Goal: Browse casually: Explore the website without a specific task or goal

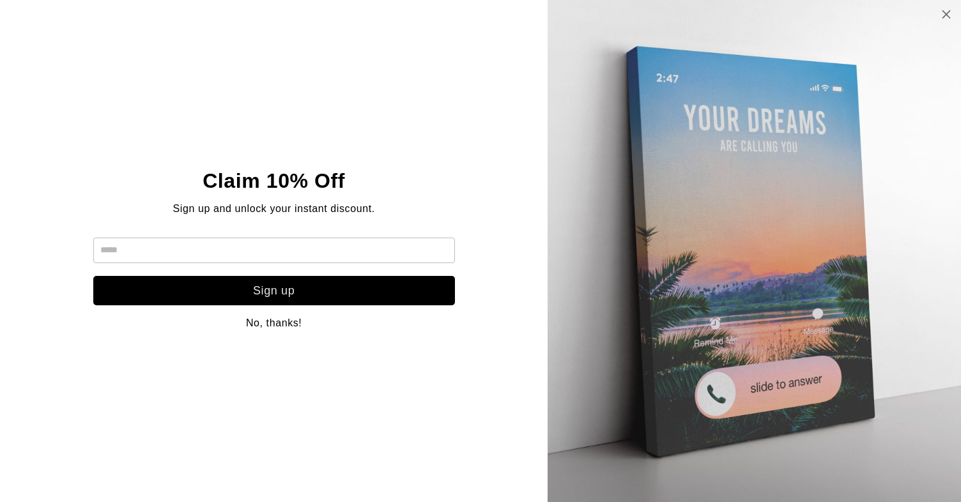
click at [946, 15] on icon at bounding box center [946, 14] width 11 height 10
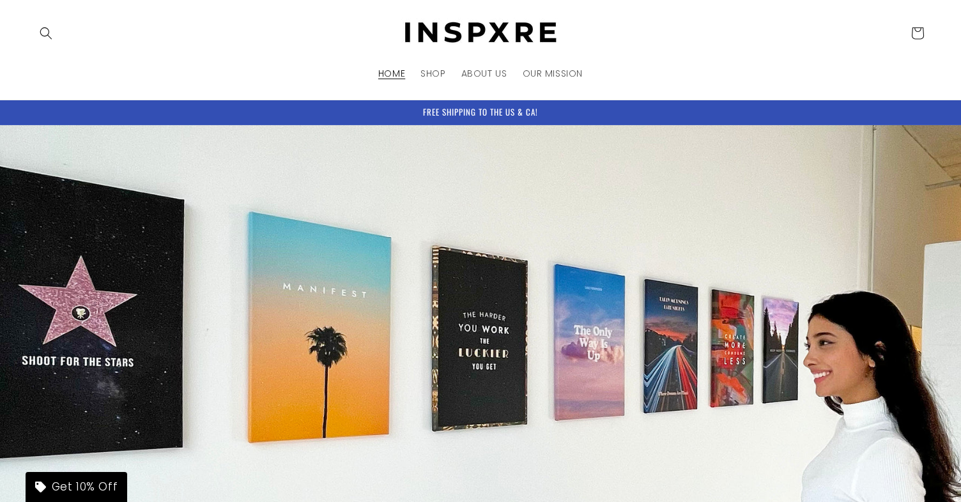
click at [760, 77] on header "HOME SHOP ABOUT US OUR MISSION Country/region [GEOGRAPHIC_DATA] | USD $ Search …" at bounding box center [480, 50] width 961 height 100
click at [777, 72] on header "HOME SHOP ABOUT US OUR MISSION Country/region [GEOGRAPHIC_DATA] | USD $ Search …" at bounding box center [480, 50] width 961 height 100
click at [743, 72] on header "HOME SHOP ABOUT US OUR MISSION Country/region [GEOGRAPHIC_DATA] | USD $ Search …" at bounding box center [480, 50] width 961 height 100
click at [754, 75] on header "HOME SHOP ABOUT US OUR MISSION Country/region [GEOGRAPHIC_DATA] | USD $ Search …" at bounding box center [480, 50] width 961 height 100
click at [692, 69] on header "HOME SHOP ABOUT US OUR MISSION Country/region [GEOGRAPHIC_DATA] | USD $ Search …" at bounding box center [480, 50] width 961 height 100
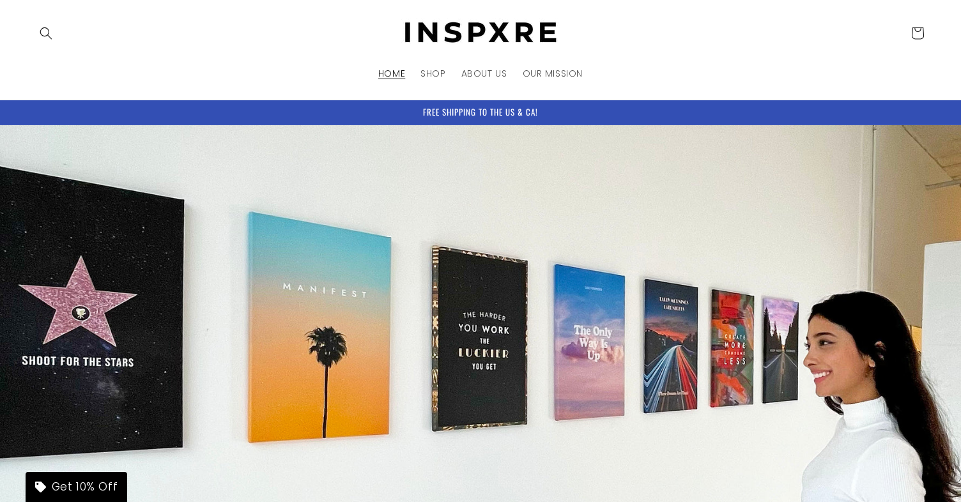
click at [728, 73] on header "HOME SHOP ABOUT US OUR MISSION Country/region [GEOGRAPHIC_DATA] | USD $ Search …" at bounding box center [480, 50] width 961 height 100
click at [737, 60] on header "HOME SHOP ABOUT US OUR MISSION Country/region [GEOGRAPHIC_DATA] | USD $ Search …" at bounding box center [480, 50] width 961 height 100
click at [726, 57] on header "HOME SHOP ABOUT US OUR MISSION Country/region [GEOGRAPHIC_DATA] | USD $ Search …" at bounding box center [480, 50] width 961 height 100
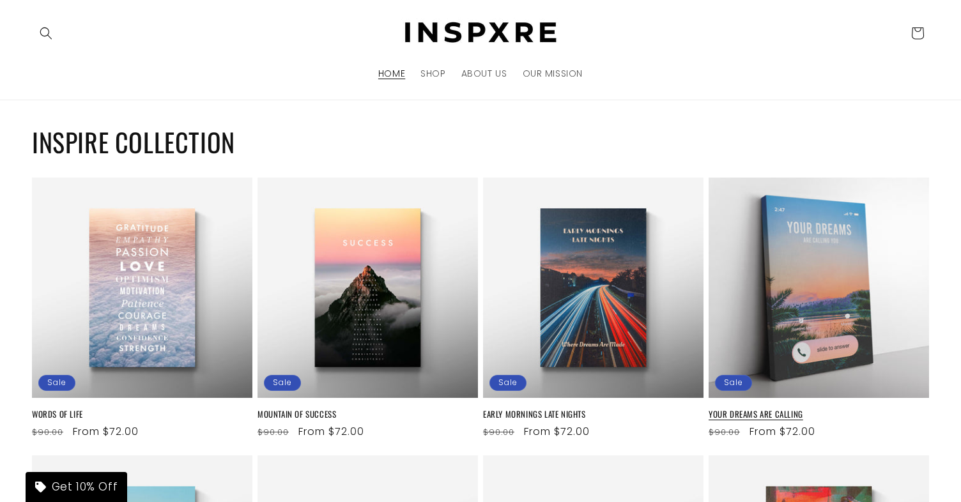
scroll to position [727, 0]
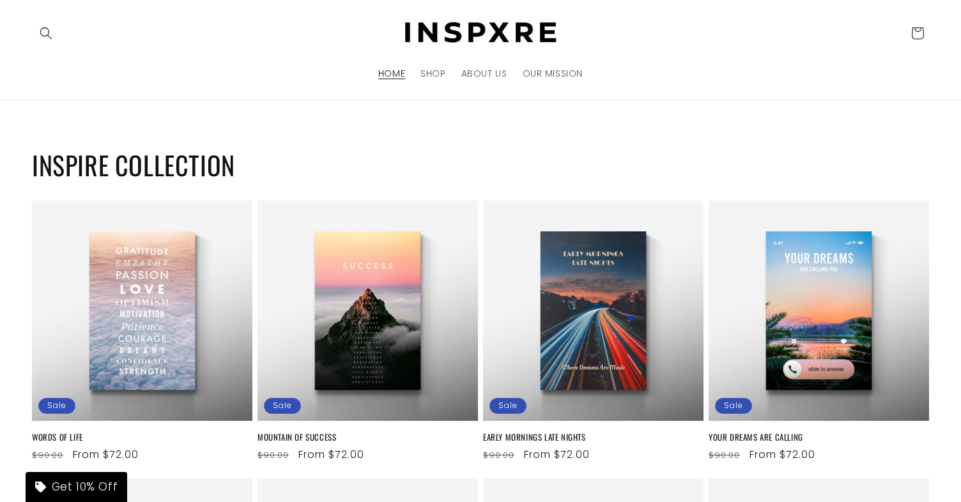
click at [774, 151] on h2 "INSPIRE COLLECTION" at bounding box center [480, 164] width 897 height 33
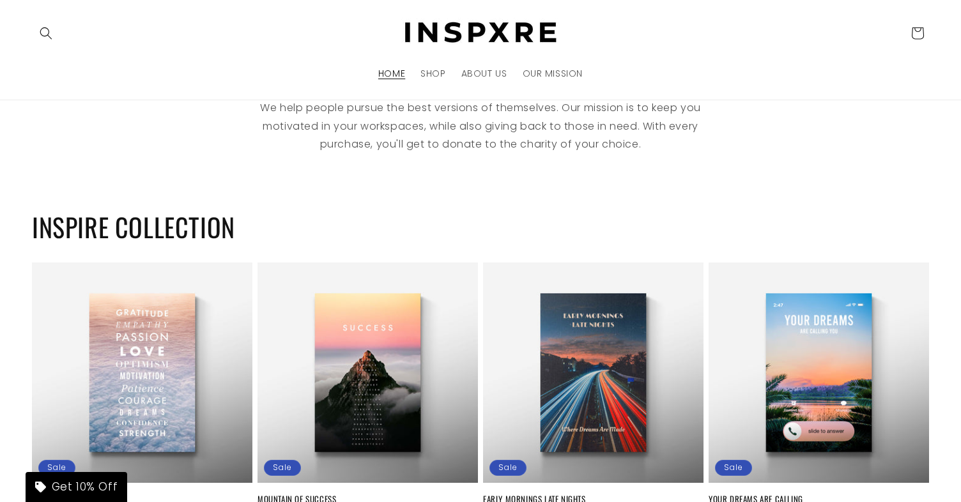
click at [786, 137] on div "WE'RE MORE THAN ART. We help people pursue the best versions of themselves. Our…" at bounding box center [480, 110] width 961 height 88
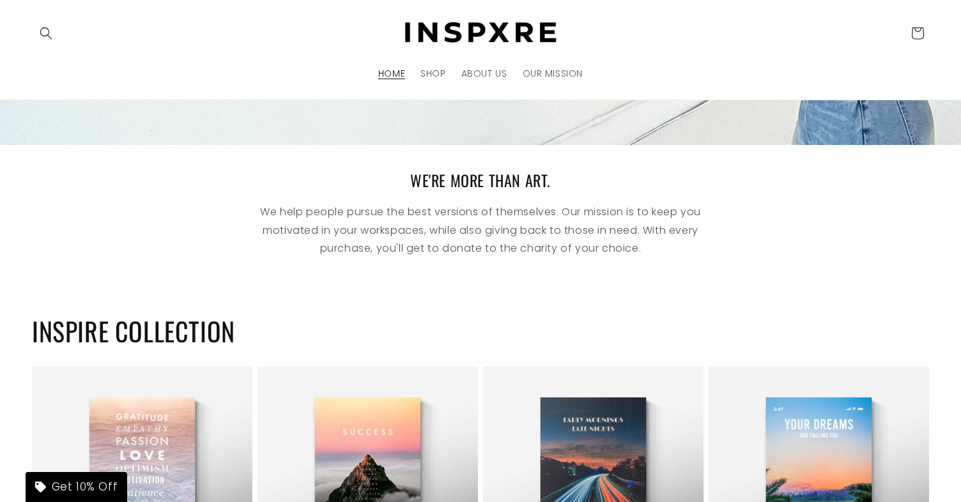
click at [788, 227] on div "WE'RE MORE THAN ART. We help people pursue the best versions of themselves. Our…" at bounding box center [480, 215] width 961 height 88
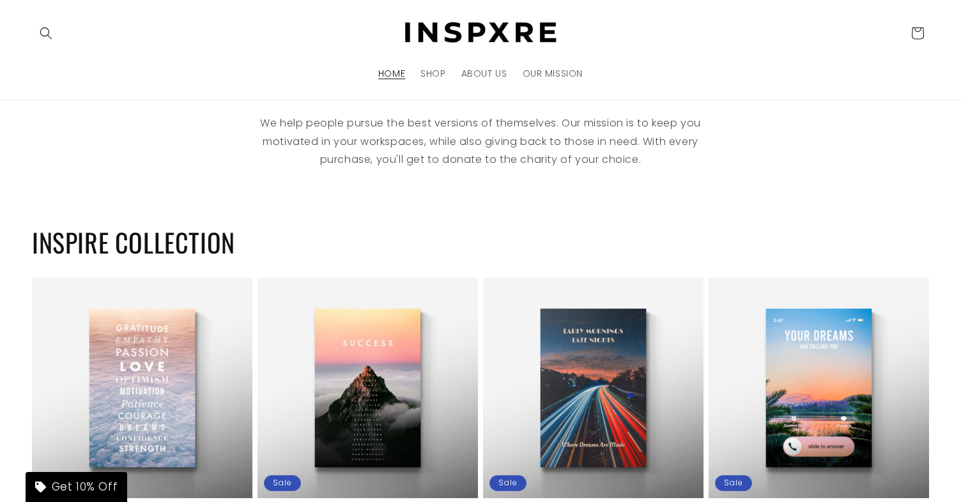
scroll to position [713, 0]
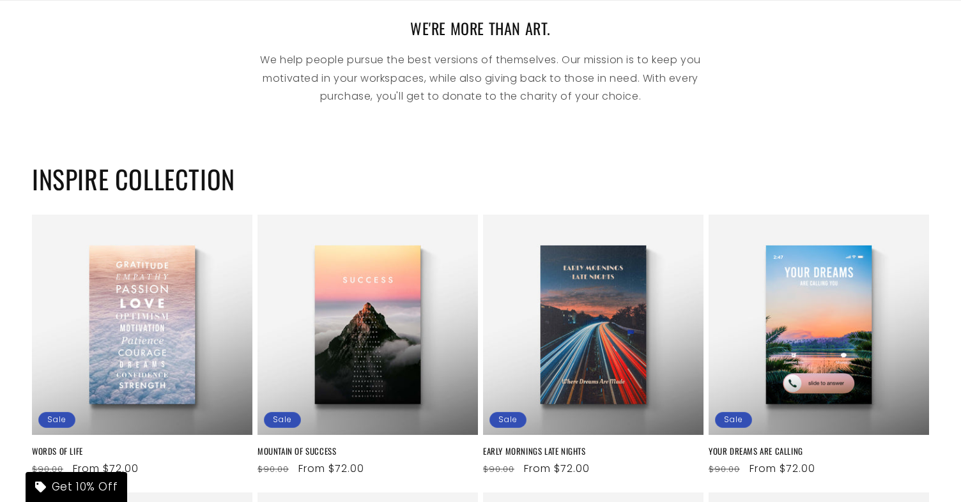
click at [786, 179] on h2 "INSPIRE COLLECTION" at bounding box center [480, 178] width 897 height 33
click at [786, 165] on h2 "INSPIRE COLLECTION" at bounding box center [480, 178] width 897 height 33
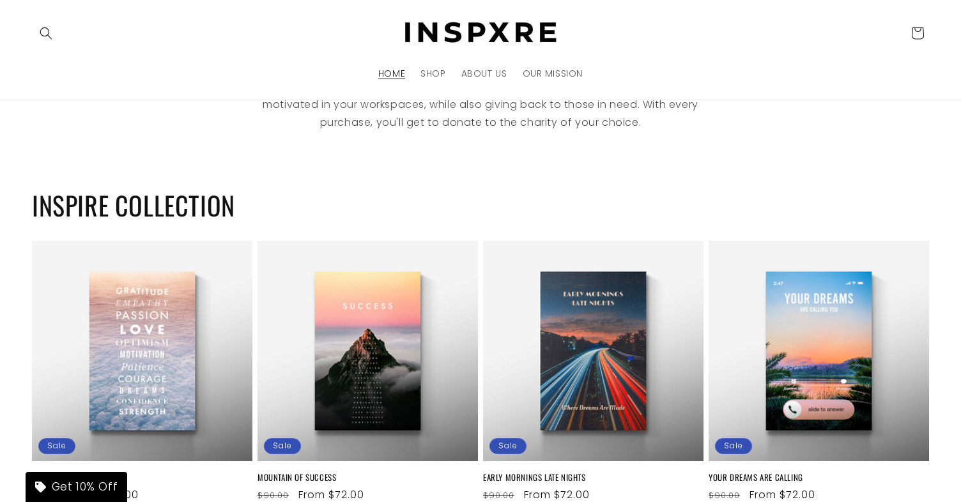
scroll to position [662, 0]
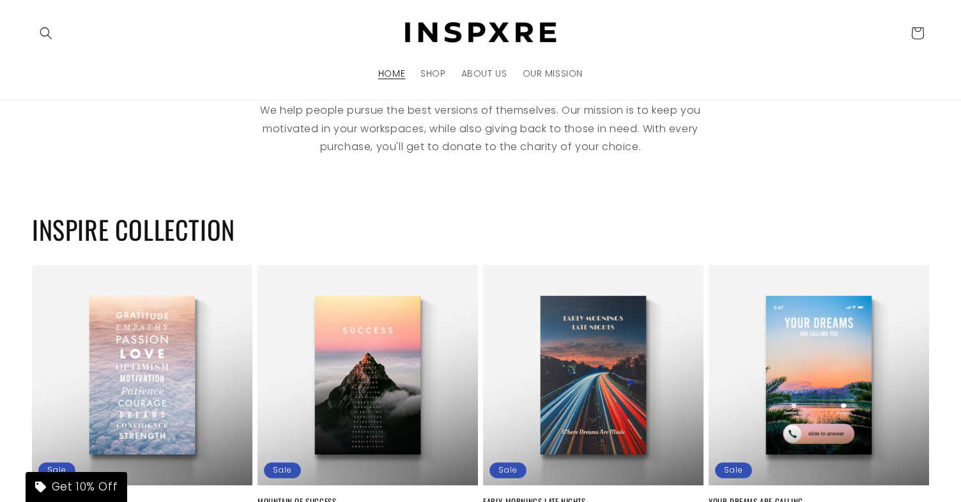
click at [788, 137] on div "WE'RE MORE THAN ART. We help people pursue the best versions of themselves. Our…" at bounding box center [480, 113] width 961 height 88
click at [788, 213] on h2 "INSPIRE COLLECTION" at bounding box center [480, 229] width 897 height 33
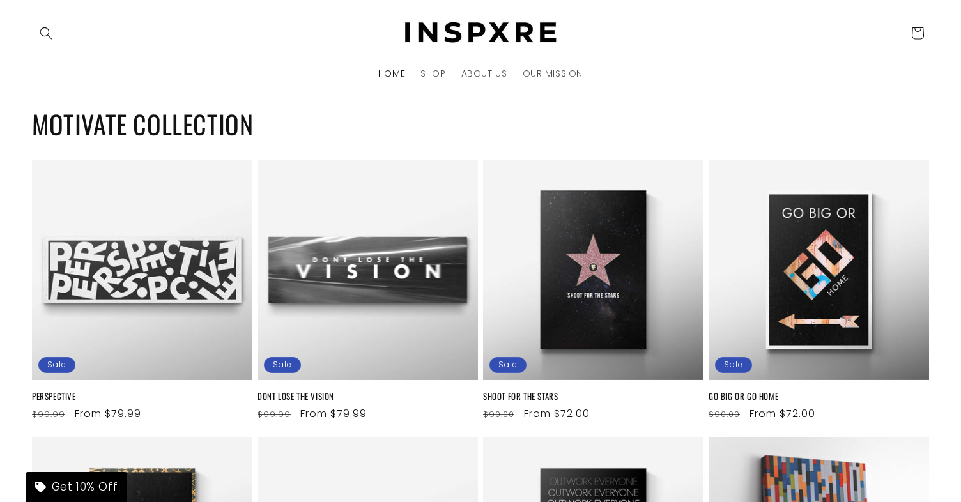
scroll to position [1705, 0]
